Goal: Information Seeking & Learning: Learn about a topic

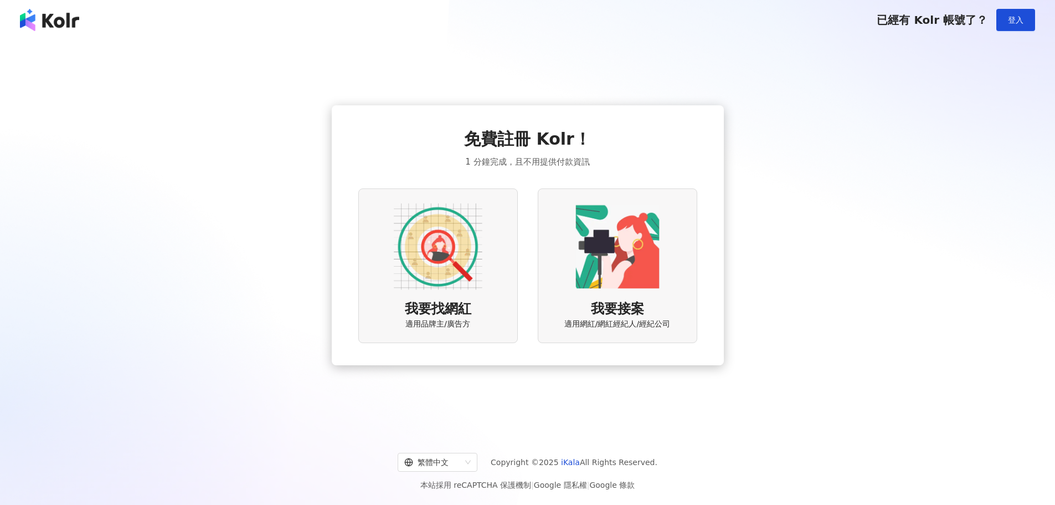
click at [466, 263] on img at bounding box center [438, 246] width 89 height 89
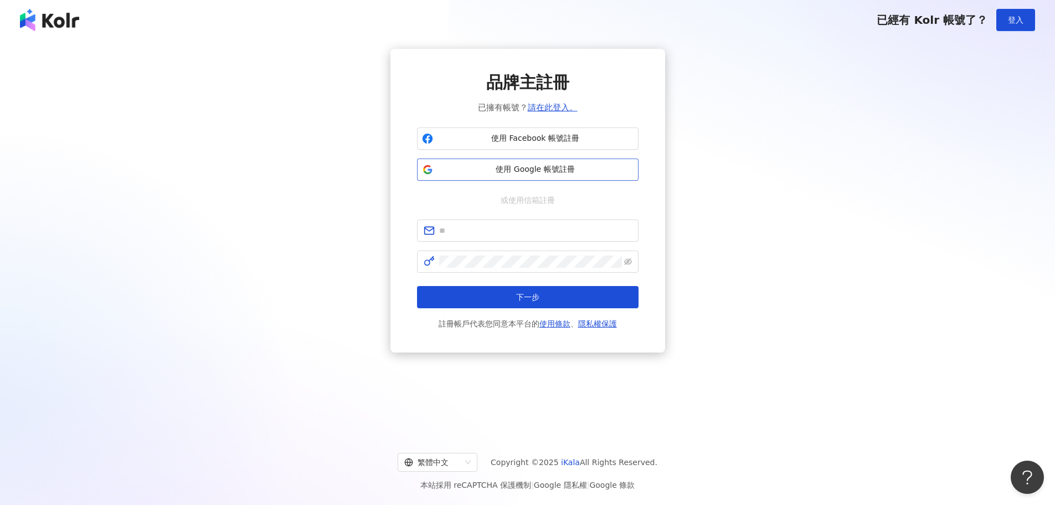
click at [518, 168] on span "使用 Google 帳號註冊" at bounding box center [536, 169] width 196 height 11
click at [526, 171] on span "使用 Google 帳號註冊" at bounding box center [536, 169] width 196 height 11
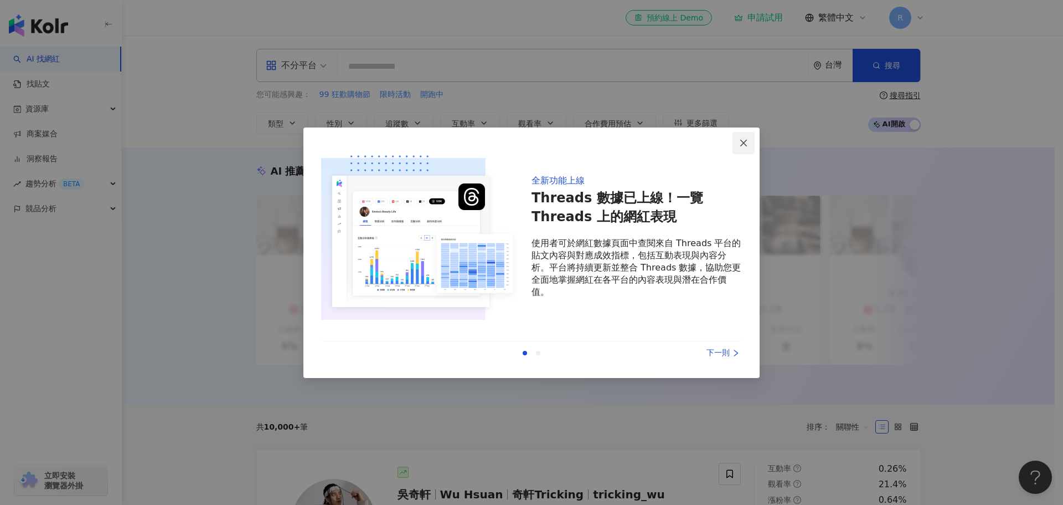
click at [747, 139] on icon "close" at bounding box center [743, 142] width 9 height 9
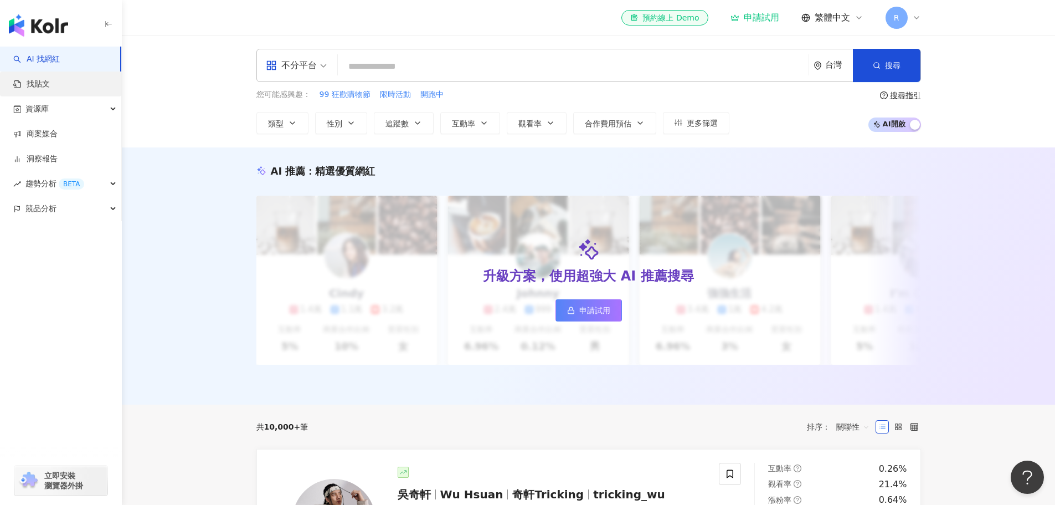
click at [50, 85] on link "找貼文" at bounding box center [31, 84] width 37 height 11
click at [58, 133] on link "商案媒合" at bounding box center [35, 133] width 44 height 11
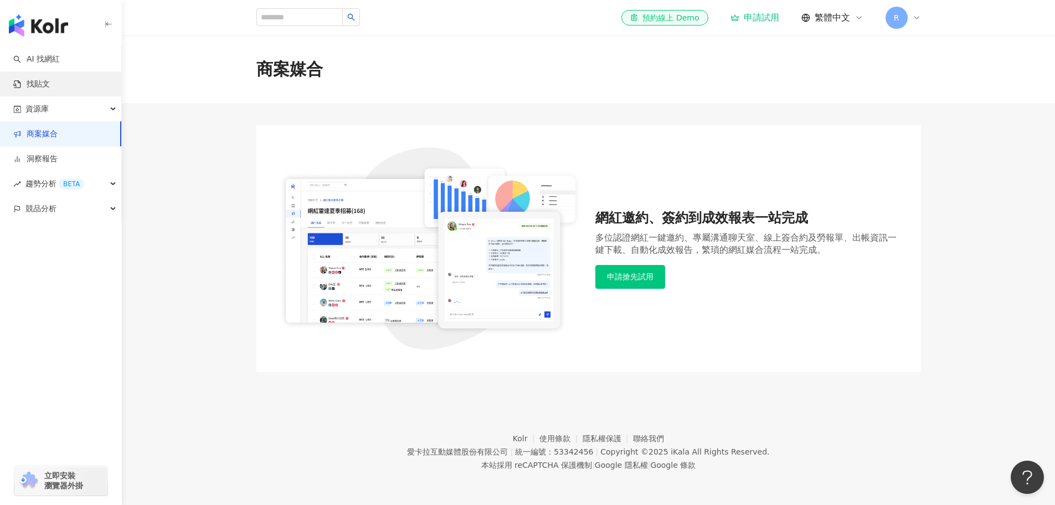
click at [50, 84] on link "找貼文" at bounding box center [31, 84] width 37 height 11
click at [60, 63] on link "AI 找網紅" at bounding box center [36, 59] width 47 height 11
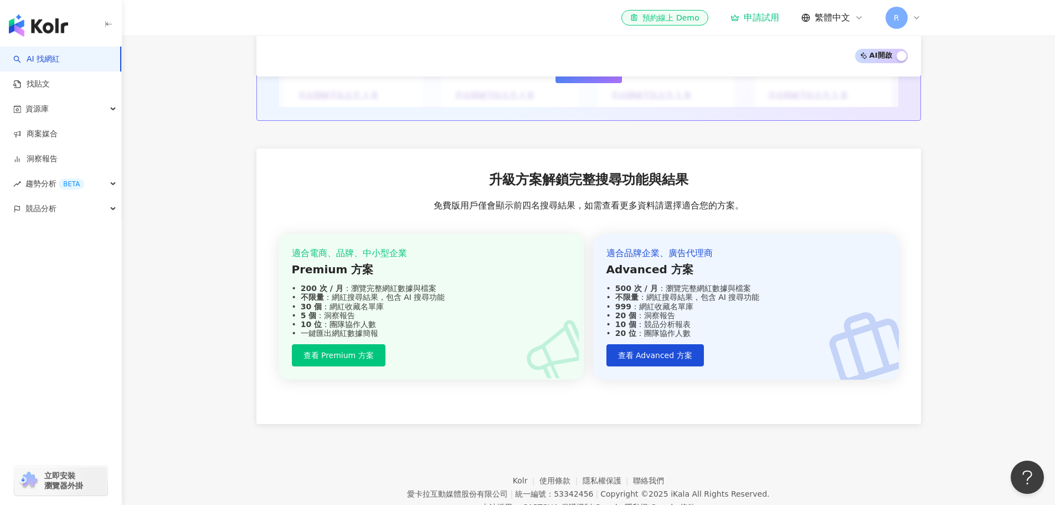
scroll to position [1263, 0]
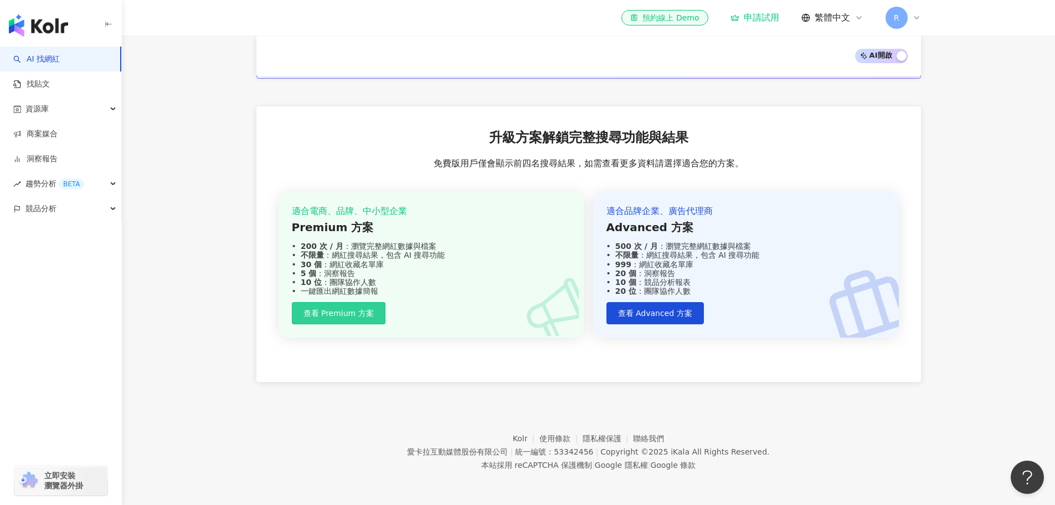
click at [365, 309] on span "查看 Premium 方案" at bounding box center [339, 313] width 70 height 9
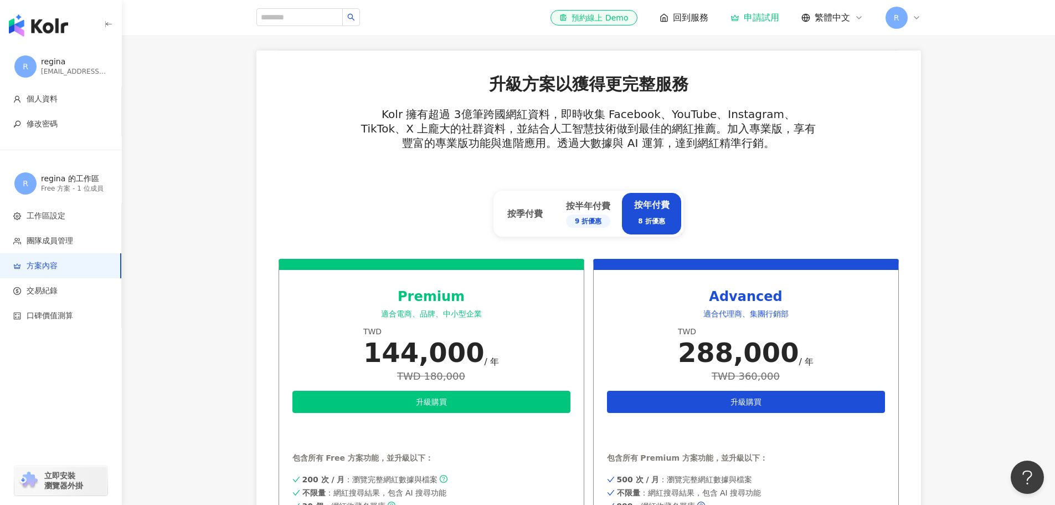
scroll to position [277, 0]
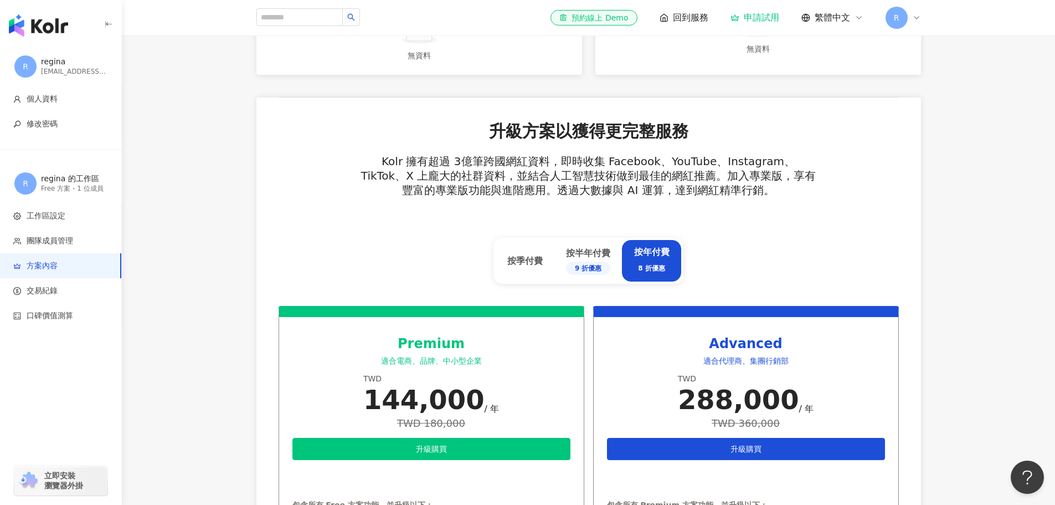
scroll to position [865, 0]
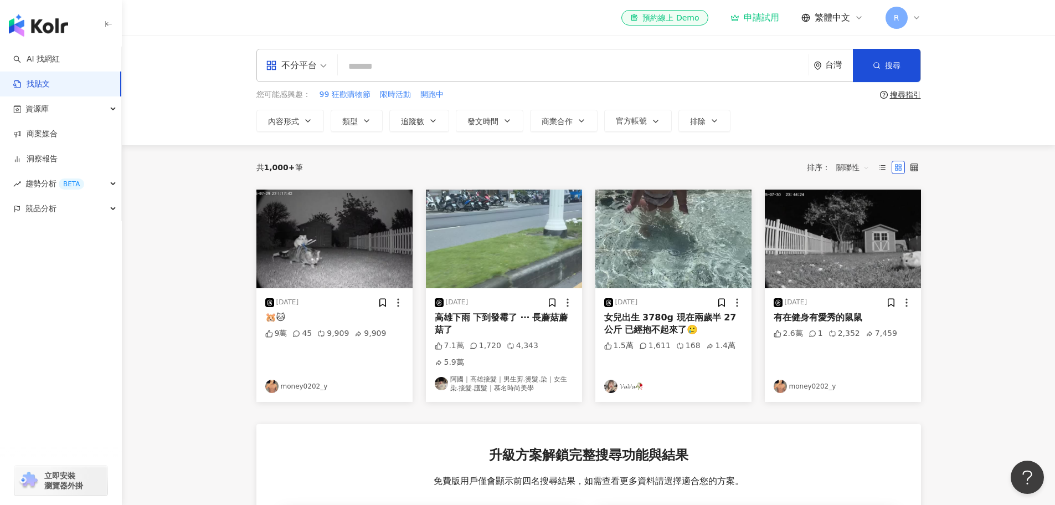
click at [381, 64] on input "search" at bounding box center [573, 66] width 462 height 24
type input "*"
type input "**"
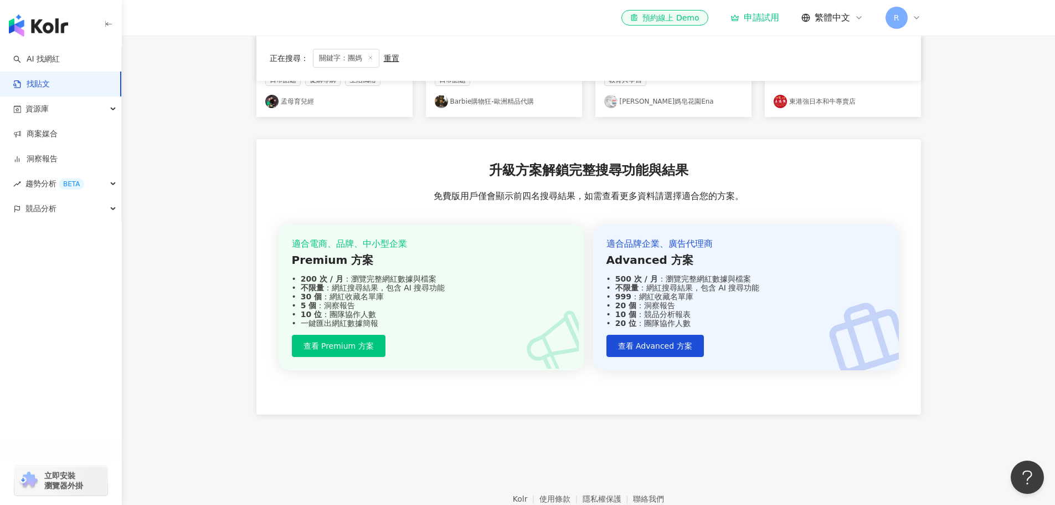
scroll to position [179, 0]
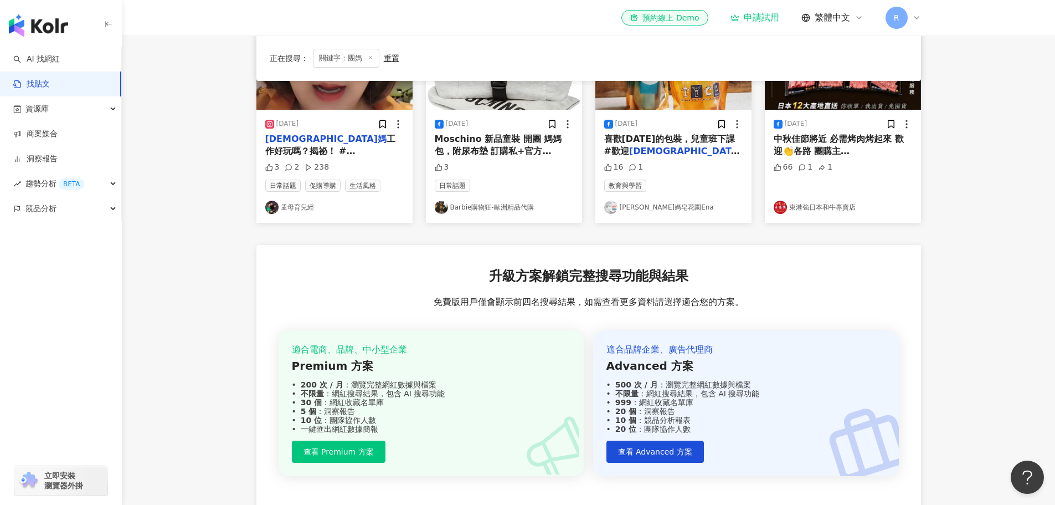
click at [365, 439] on div "適合電商、品牌、中小型企業 Premium 方案 200 次 / 月 ：瀏覽完整網紅數據與檔案 不限量 ：網紅搜尋結果，包含 AI 搜尋功能 30 個 ：網紅…" at bounding box center [432, 403] width 306 height 146
click at [365, 447] on span "查看 Premium 方案" at bounding box center [339, 451] width 70 height 9
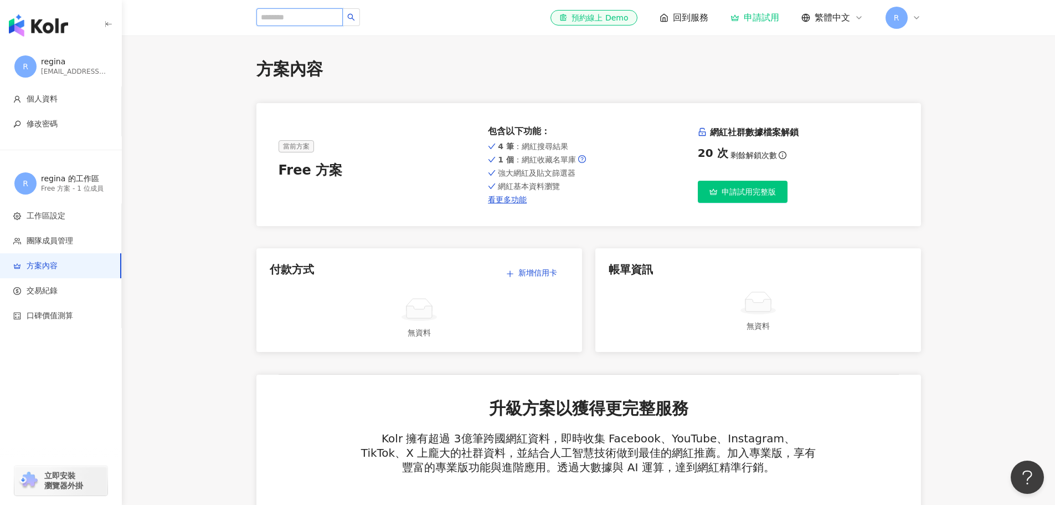
click at [299, 20] on input "search" at bounding box center [299, 17] width 86 height 18
type input "**"
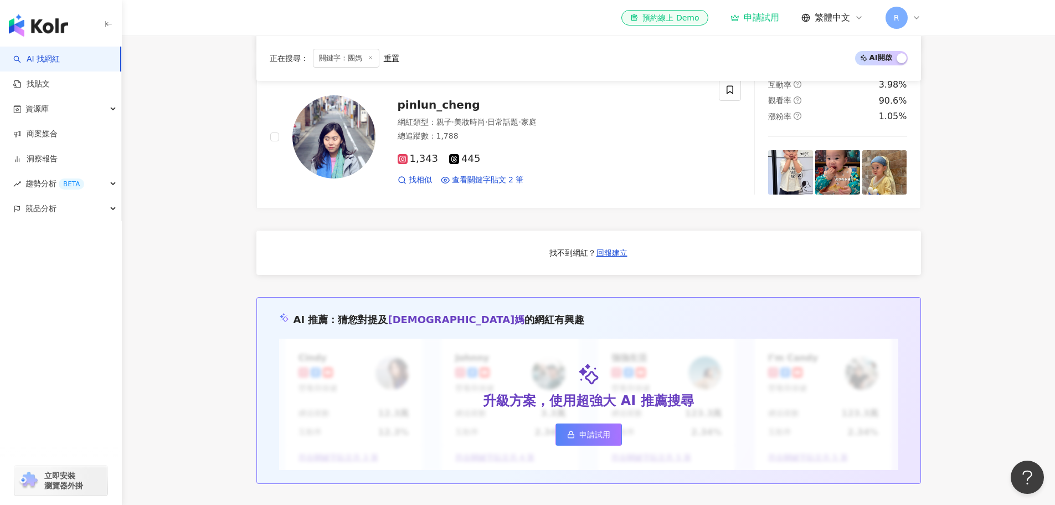
scroll to position [2105, 0]
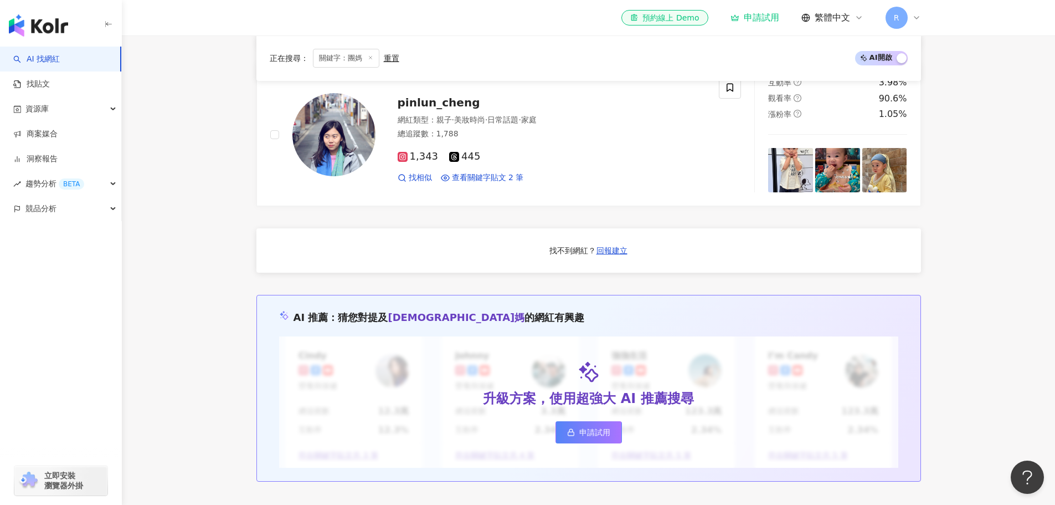
click at [563, 245] on div "找不到網紅？" at bounding box center [572, 250] width 47 height 11
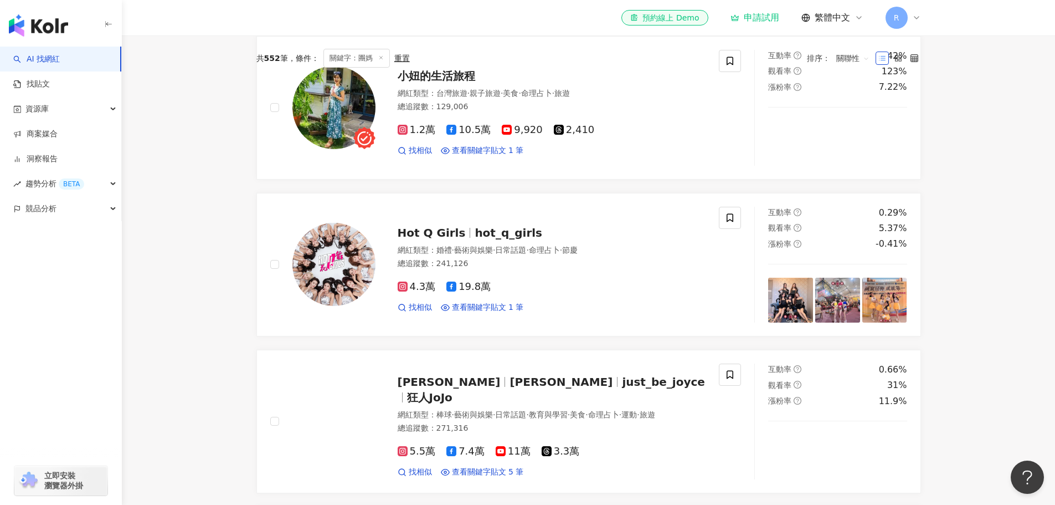
scroll to position [0, 0]
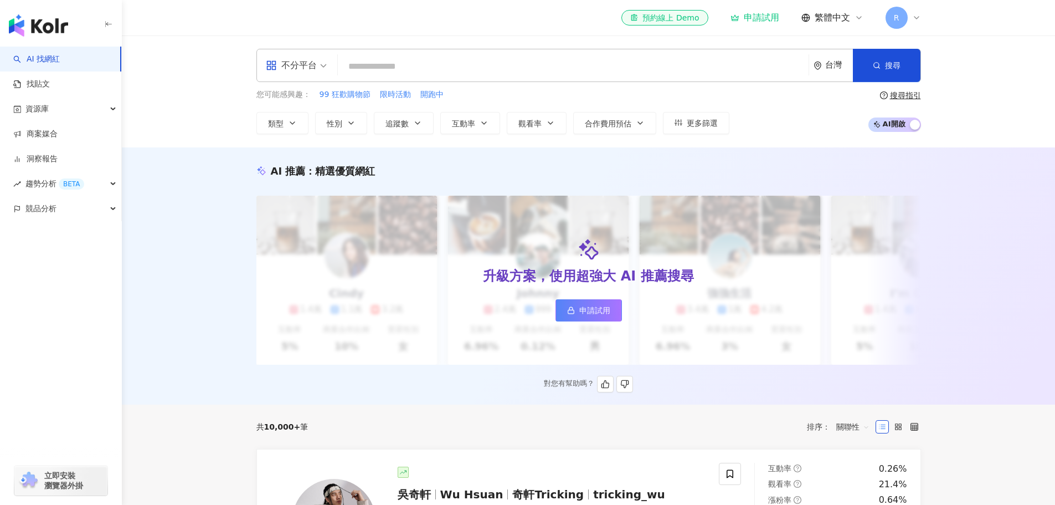
click at [594, 311] on span "申請試用" at bounding box center [594, 310] width 31 height 9
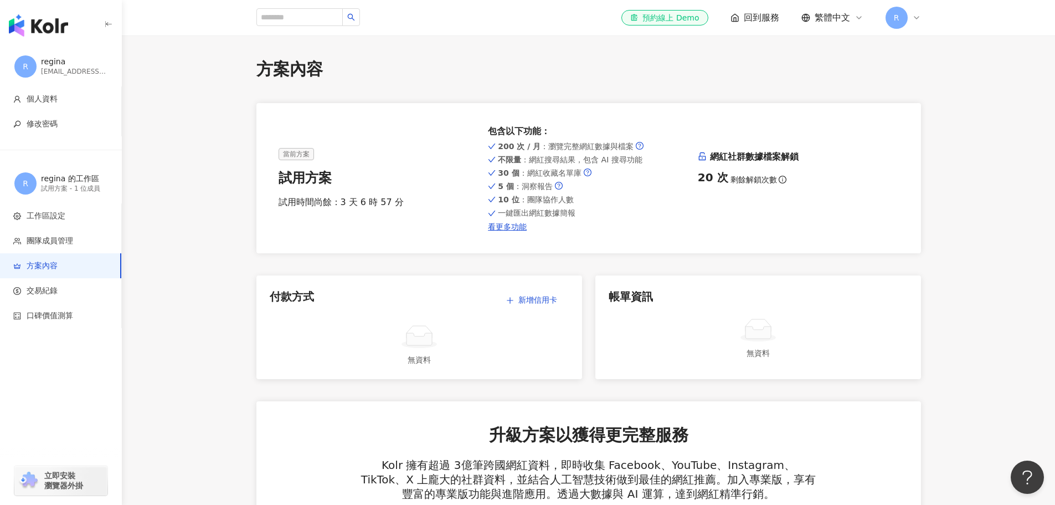
click at [311, 72] on div "方案內容" at bounding box center [588, 69] width 665 height 23
click at [517, 228] on link "看更多功能" at bounding box center [588, 226] width 201 height 9
click at [306, 20] on input "search" at bounding box center [299, 17] width 86 height 18
type input "**"
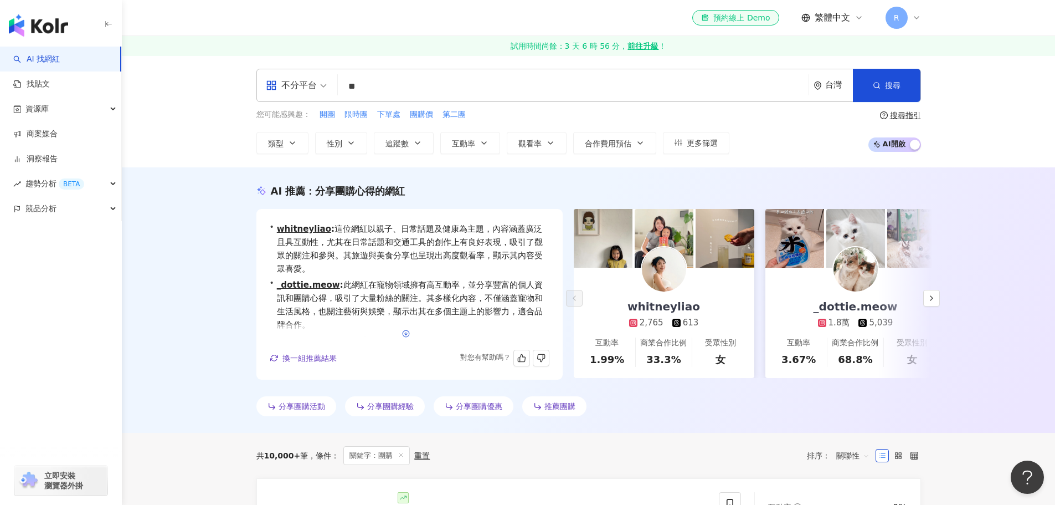
click at [406, 332] on line "button" at bounding box center [406, 333] width 0 height 3
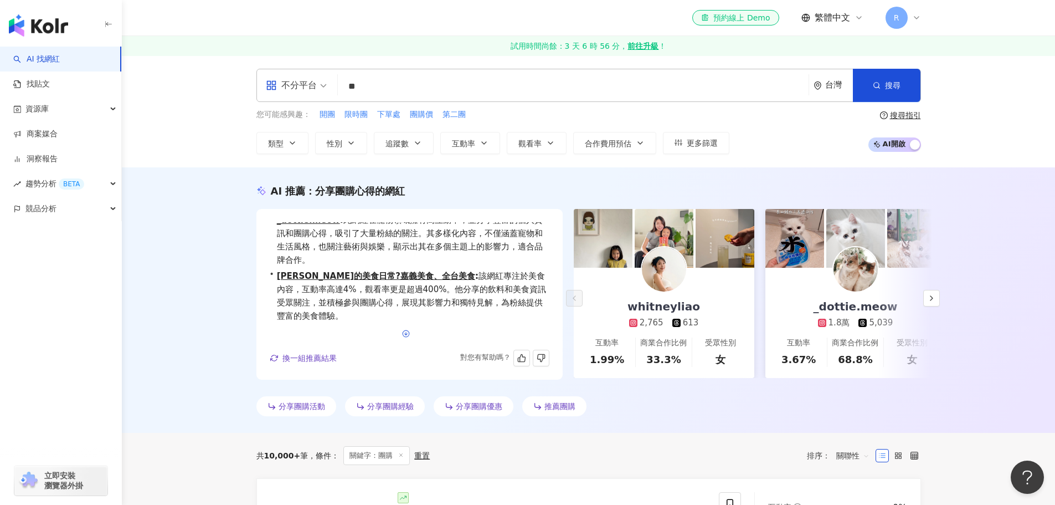
scroll to position [67, 0]
click at [316, 412] on div "分享團購活動" at bounding box center [296, 406] width 80 height 20
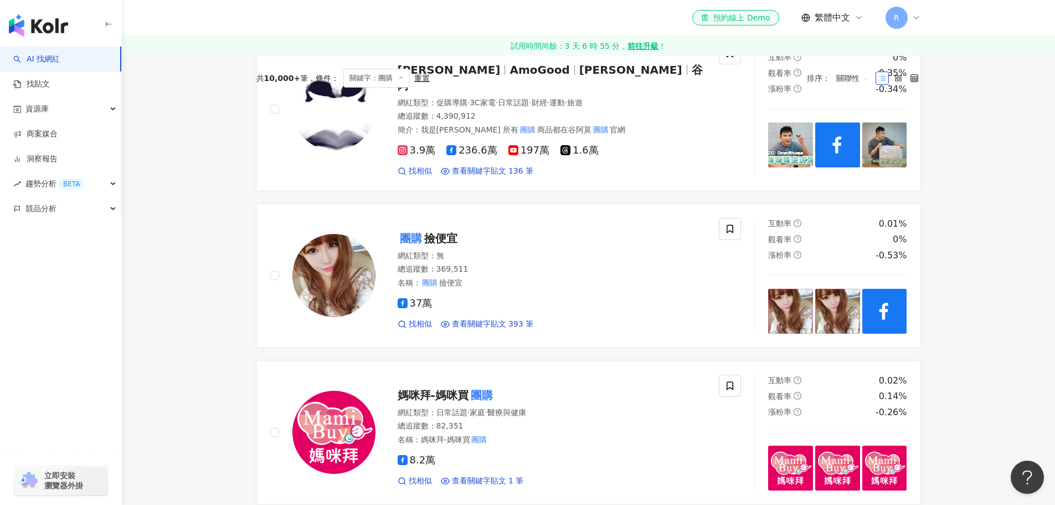
scroll to position [0, 0]
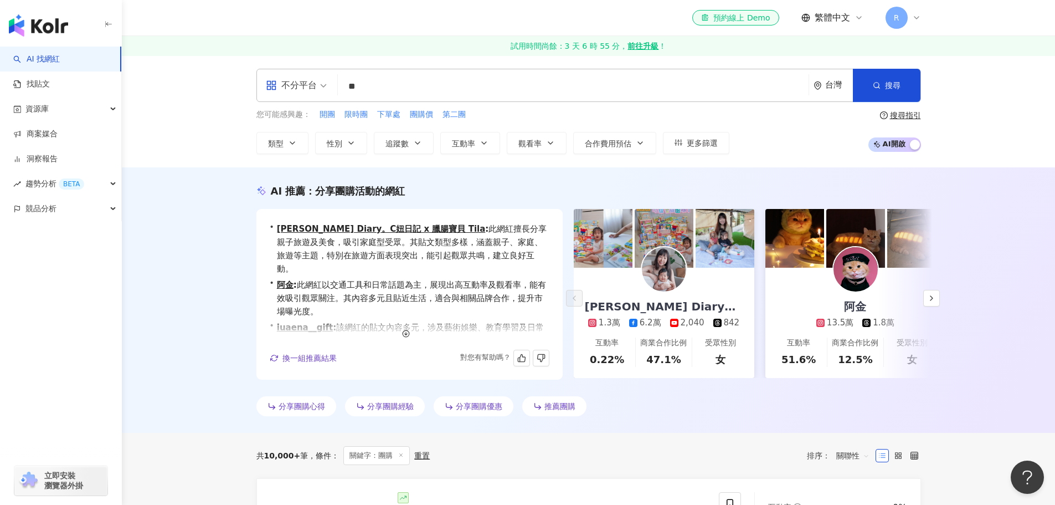
click at [371, 85] on input "**" at bounding box center [573, 86] width 462 height 21
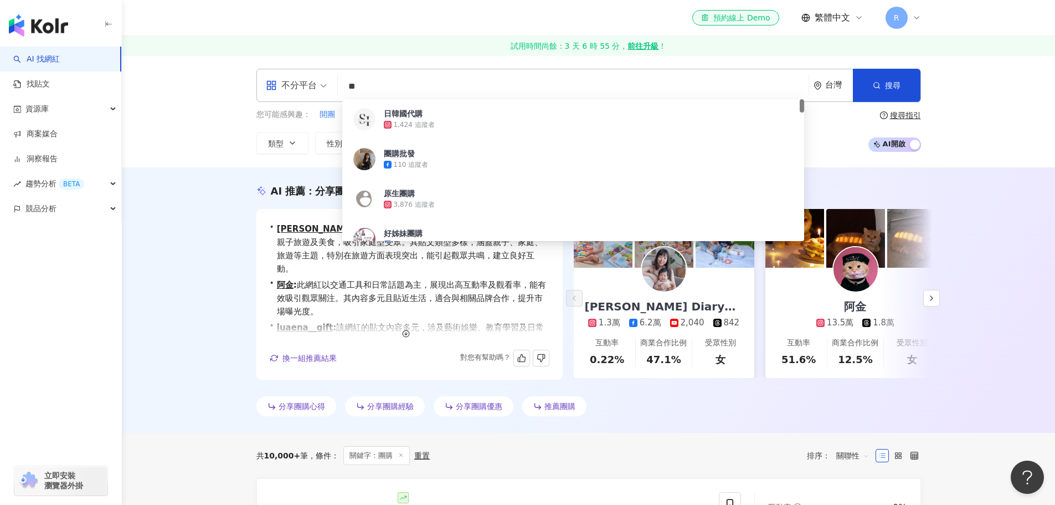
click at [353, 87] on input "**" at bounding box center [573, 86] width 462 height 21
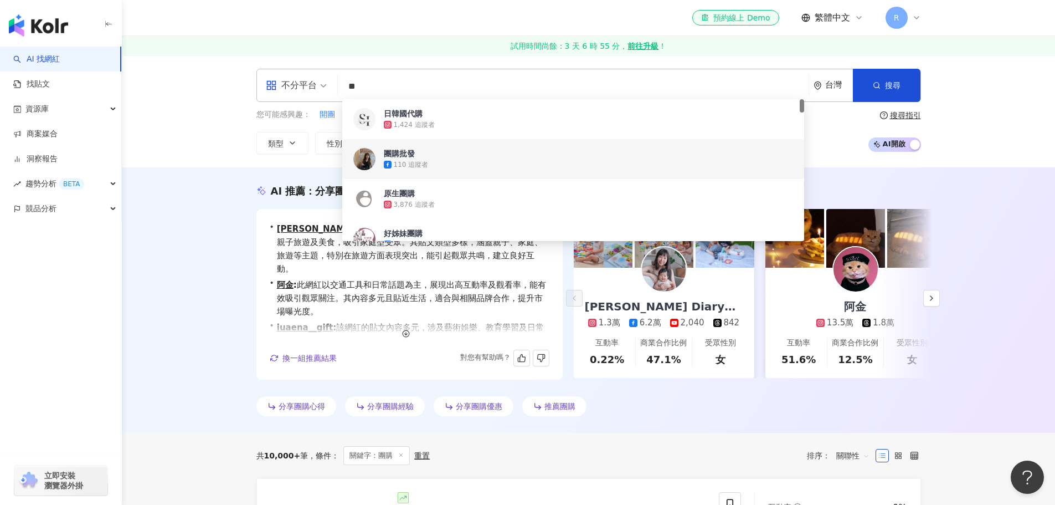
click at [408, 148] on div "團購批發" at bounding box center [399, 153] width 31 height 11
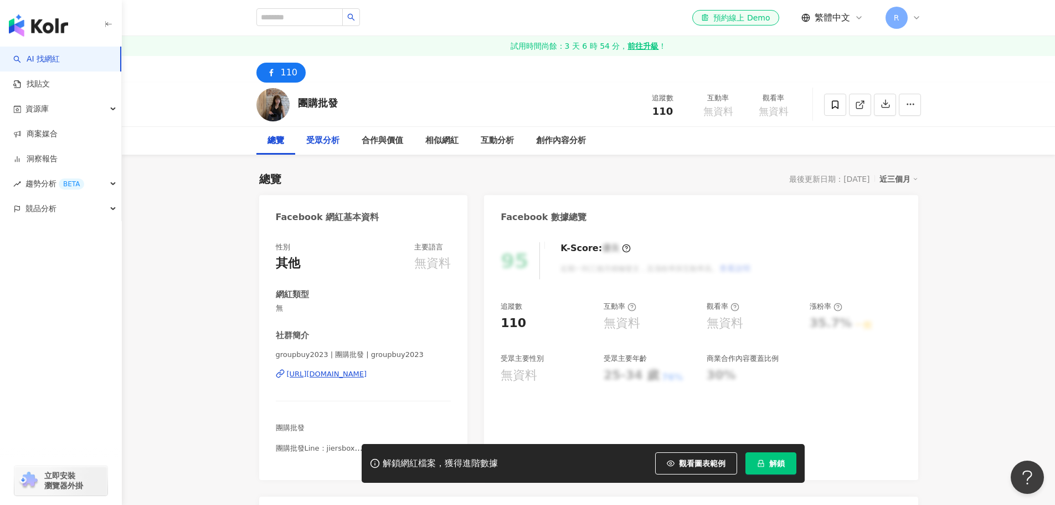
click at [321, 141] on div "受眾分析" at bounding box center [322, 140] width 33 height 13
click at [295, 17] on input "search" at bounding box center [299, 17] width 86 height 18
type input "****"
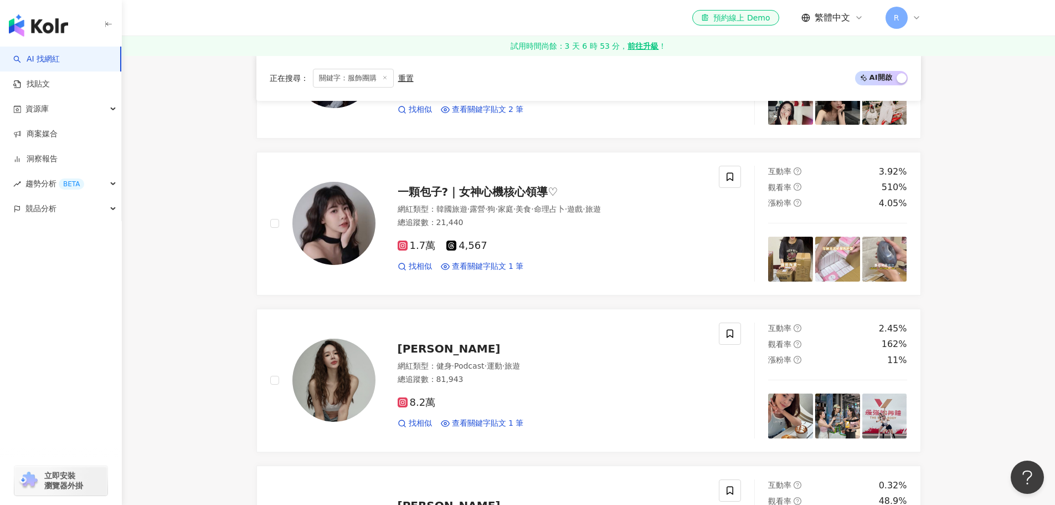
scroll to position [443, 0]
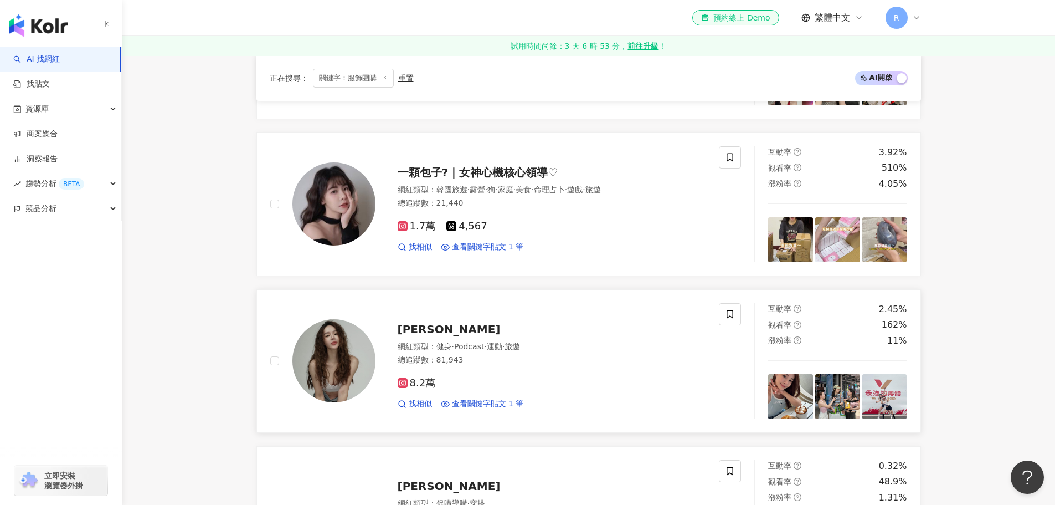
click at [420, 327] on span "[PERSON_NAME]" at bounding box center [449, 328] width 103 height 13
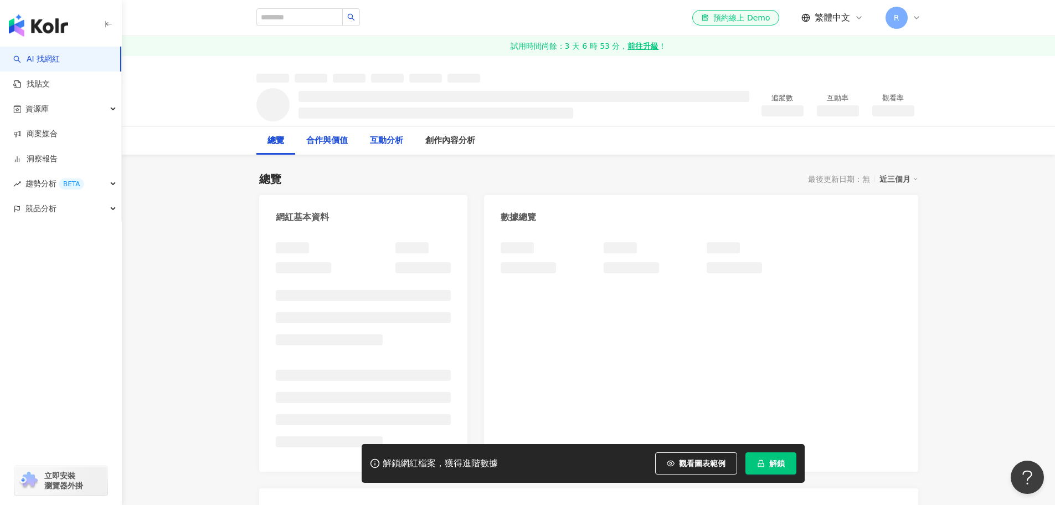
click at [348, 142] on div "合作與價值" at bounding box center [327, 140] width 42 height 13
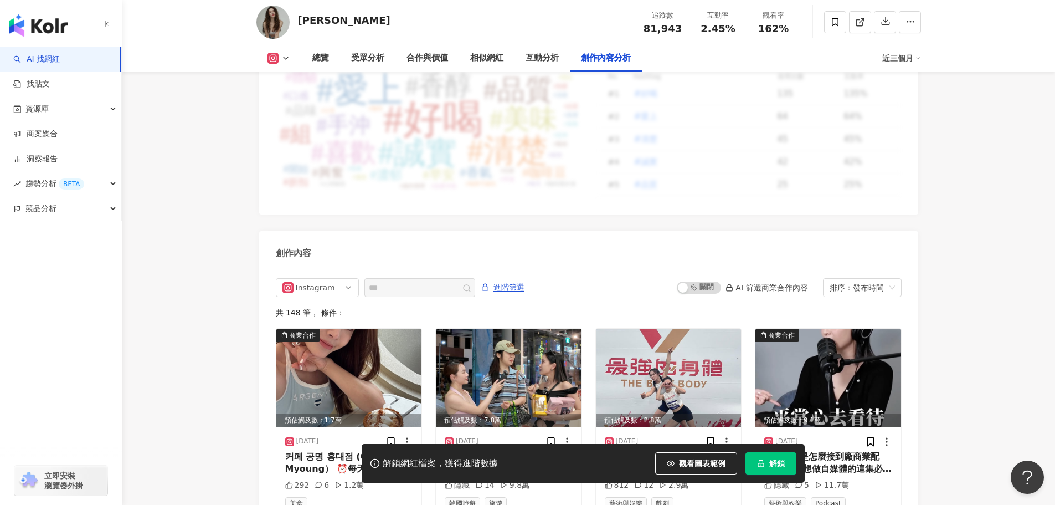
scroll to position [3282, 0]
